Goal: Task Accomplishment & Management: Use online tool/utility

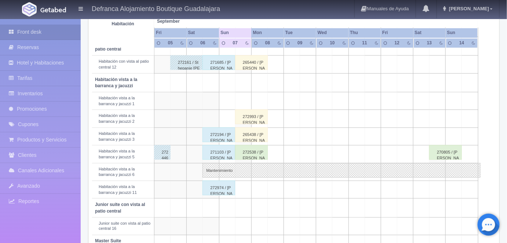
scroll to position [239, 0]
click at [220, 185] on div "272974 / [PERSON_NAME]" at bounding box center [219, 188] width 33 height 15
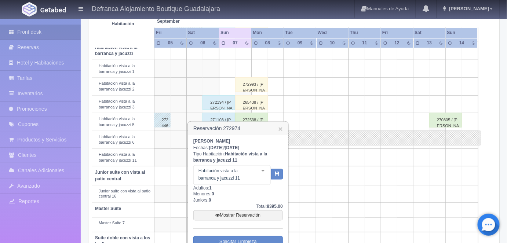
scroll to position [310, 0]
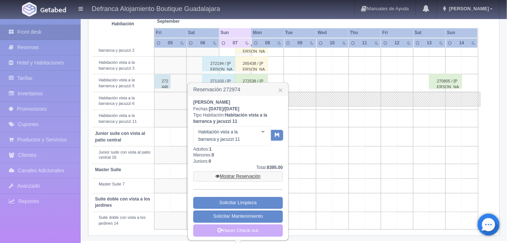
click at [230, 176] on link "Mostrar Reservación" at bounding box center [238, 177] width 90 height 10
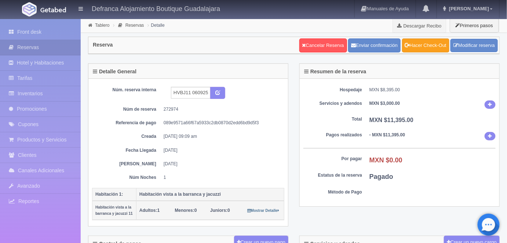
click at [420, 45] on link "Hacer Check-Out" at bounding box center [425, 46] width 47 height 14
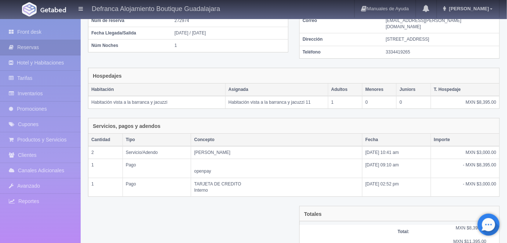
scroll to position [124, 0]
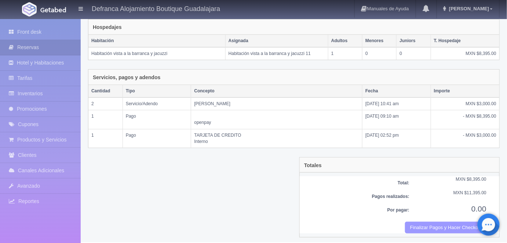
click at [425, 223] on button "Finalizar Pagos y Hacer Checkout" at bounding box center [445, 228] width 81 height 12
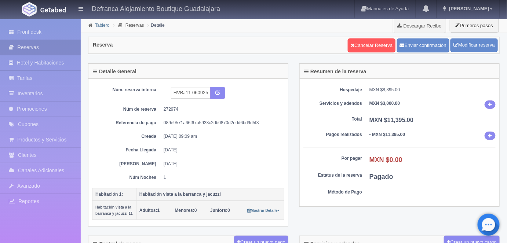
click at [96, 26] on link "Tablero" at bounding box center [102, 25] width 14 height 5
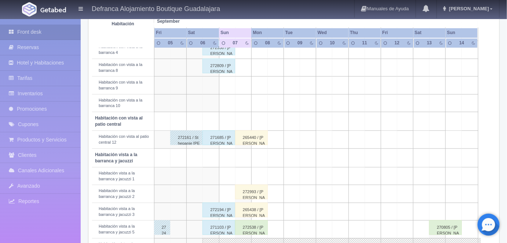
scroll to position [163, 0]
click at [256, 212] on div "265438 / [PERSON_NAME]" at bounding box center [251, 210] width 33 height 15
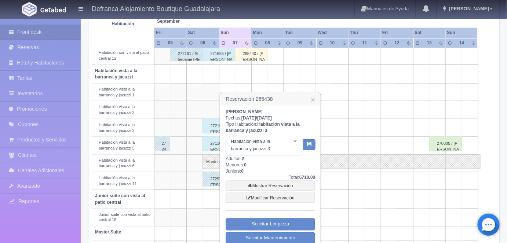
scroll to position [256, 0]
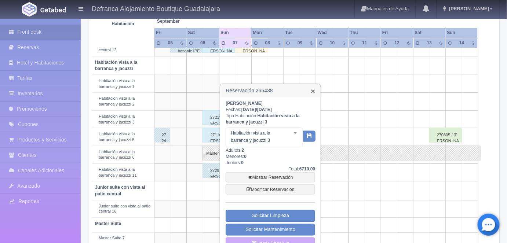
click at [312, 89] on link "×" at bounding box center [313, 91] width 4 height 8
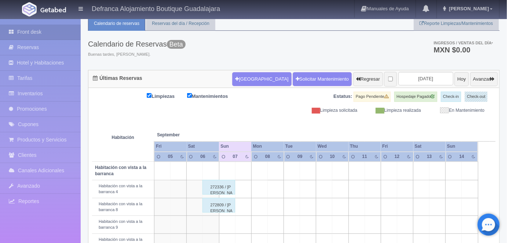
scroll to position [0, 0]
